Goal: Task Accomplishment & Management: Use online tool/utility

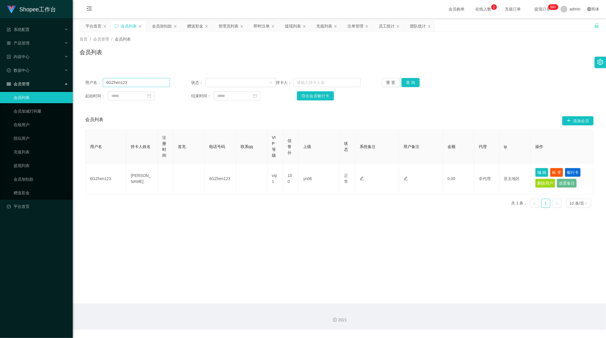
scroll to position [1, 0]
click at [130, 83] on input "6GZhen123" at bounding box center [136, 82] width 67 height 9
paste input "22"
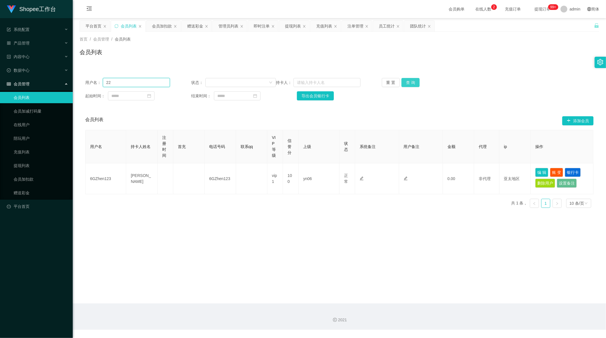
type input "22"
click at [407, 84] on button "查 询" at bounding box center [410, 82] width 18 height 9
click at [218, 244] on main "关闭左侧 关闭右侧 关闭其它 刷新页面 平台首页 会员列表 会员加扣款 赠送彩金 管理员列表 即时注单 提现列表 充值列表 注单管理 员工统计 团队统计 首页…" at bounding box center [339, 161] width 533 height 286
click at [387, 26] on div "员工统计" at bounding box center [387, 26] width 16 height 11
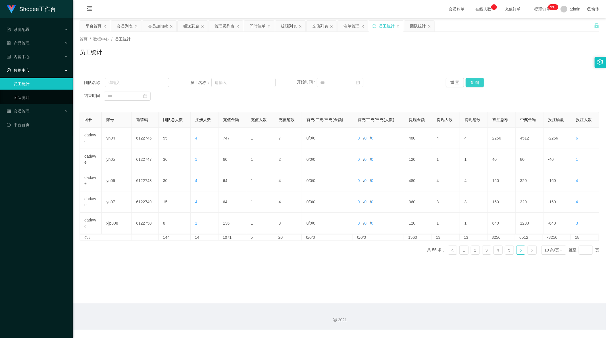
click at [474, 81] on button "查 询" at bounding box center [474, 82] width 18 height 9
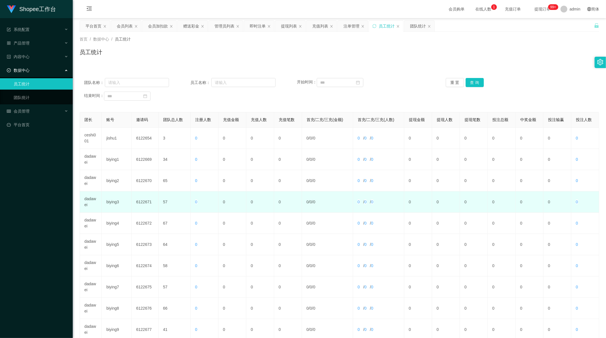
click at [89, 200] on td "dadawei" at bounding box center [91, 202] width 22 height 21
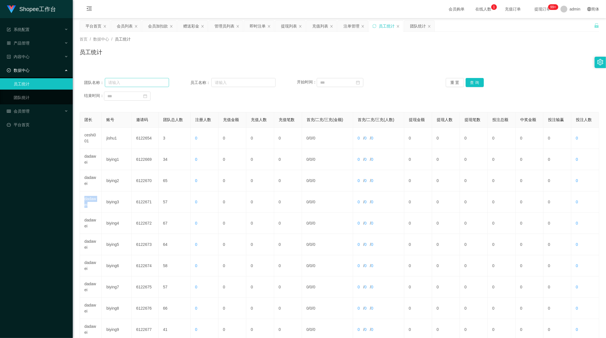
copy td "dadawei"
drag, startPoint x: 126, startPoint y: 81, endPoint x: 149, endPoint y: 80, distance: 23.3
click at [126, 81] on input "text" at bounding box center [137, 82] width 64 height 9
paste input "dadawei"
type input "dadawei"
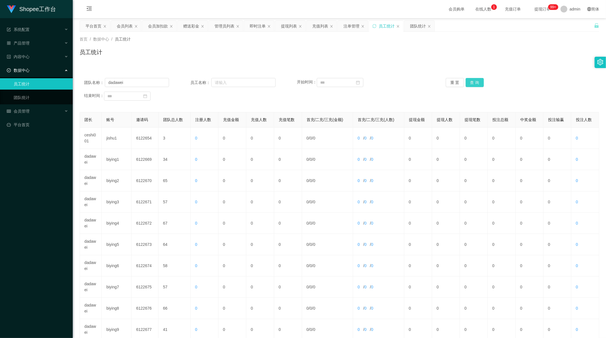
click at [478, 83] on button "查 询" at bounding box center [474, 82] width 18 height 9
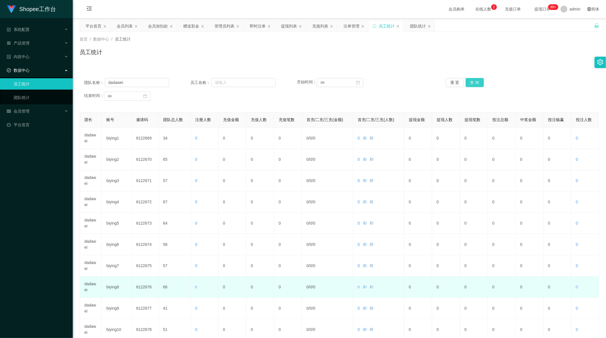
scroll to position [54, 0]
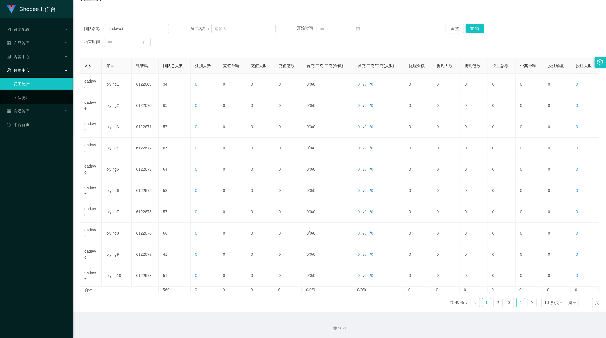
click at [516, 305] on link "4" at bounding box center [520, 303] width 9 height 9
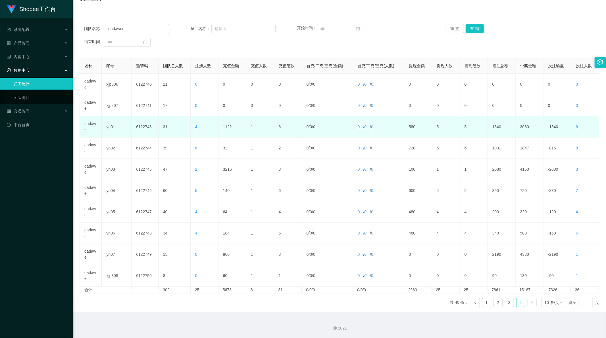
click at [223, 127] on td "1122" at bounding box center [232, 126] width 28 height 21
copy td "1122"
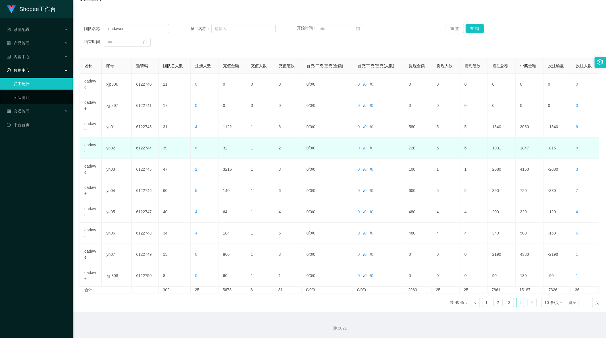
click at [223, 146] on td "32" at bounding box center [232, 148] width 28 height 21
copy td "32"
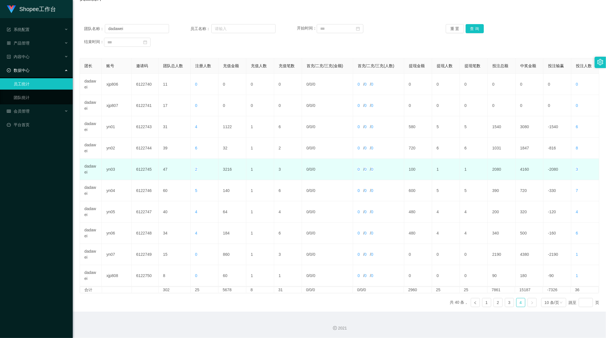
click at [226, 167] on td "3216" at bounding box center [232, 169] width 28 height 21
copy td "3216"
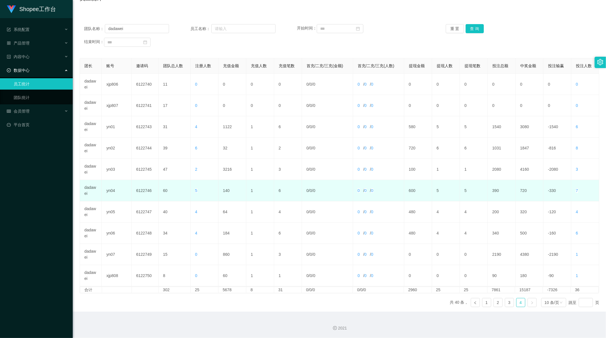
click at [225, 189] on td "140" at bounding box center [232, 190] width 28 height 21
copy td "140"
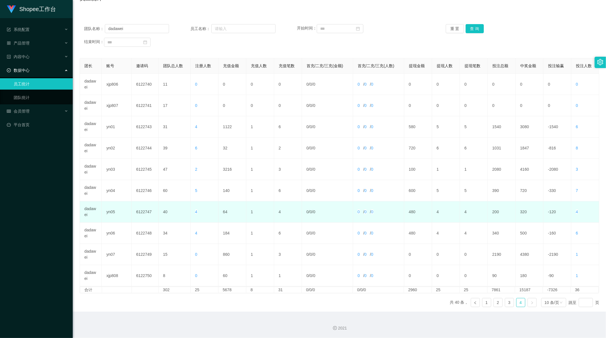
click at [225, 210] on td "64" at bounding box center [232, 212] width 28 height 21
copy td "64"
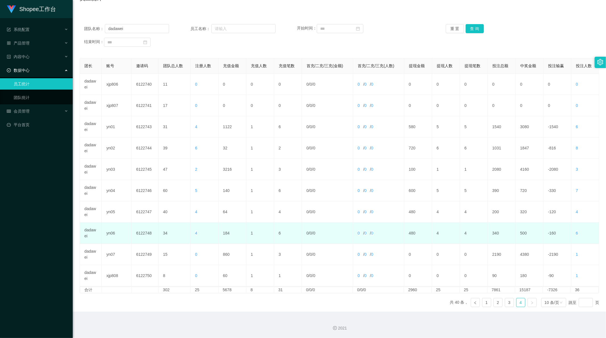
click at [226, 233] on td "184" at bounding box center [232, 233] width 28 height 21
copy td "184"
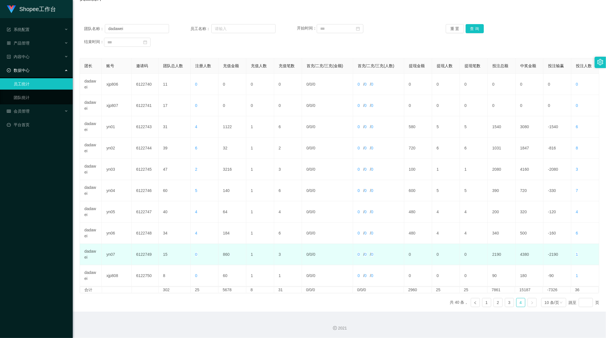
click at [225, 253] on td "860" at bounding box center [232, 254] width 28 height 21
copy td "860"
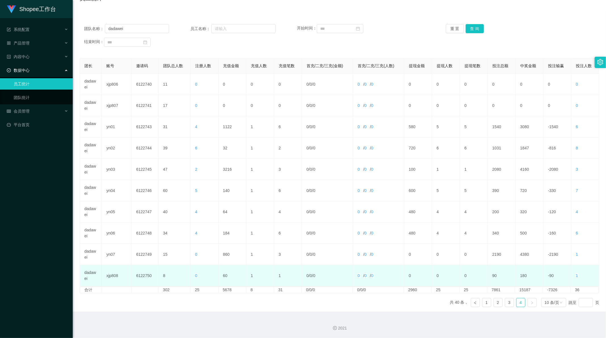
click at [225, 275] on td "60" at bounding box center [232, 276] width 28 height 21
copy td "60"
